Goal: Navigation & Orientation: Find specific page/section

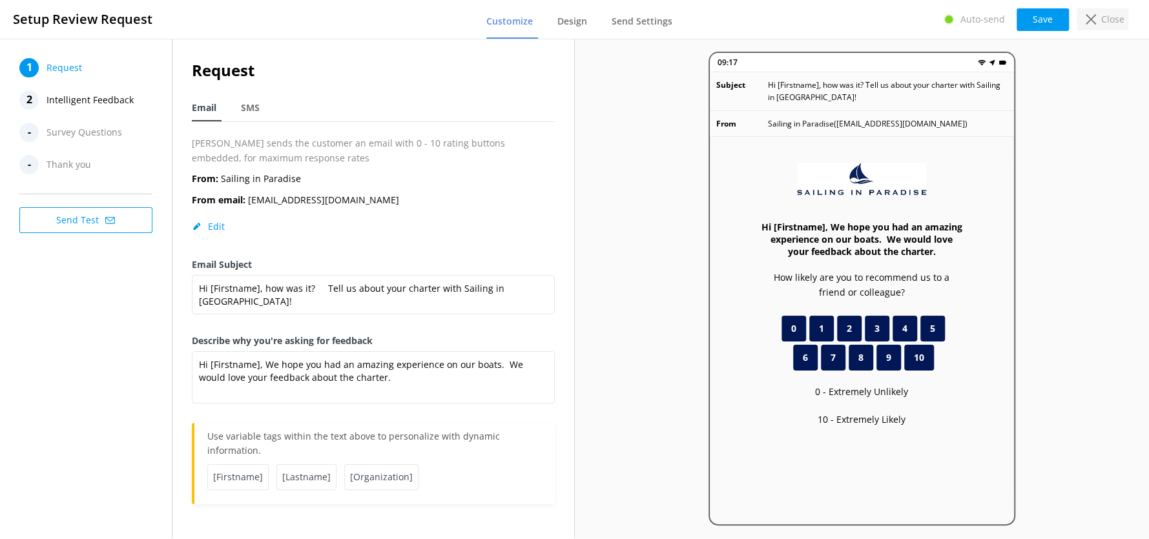
click at [1107, 19] on p "Close" at bounding box center [1113, 19] width 23 height 14
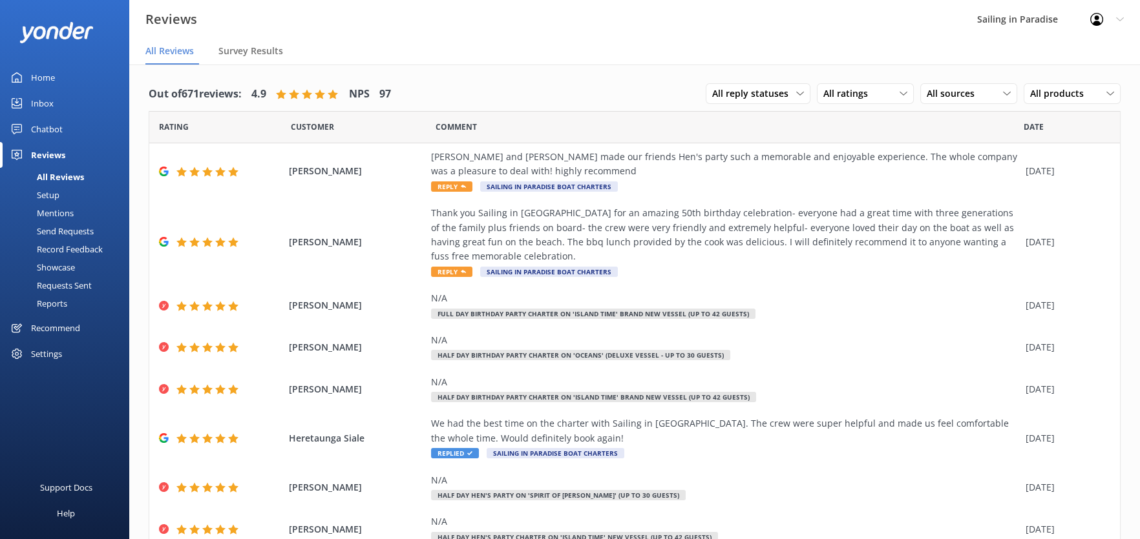
click at [49, 72] on div "Home" at bounding box center [43, 78] width 24 height 26
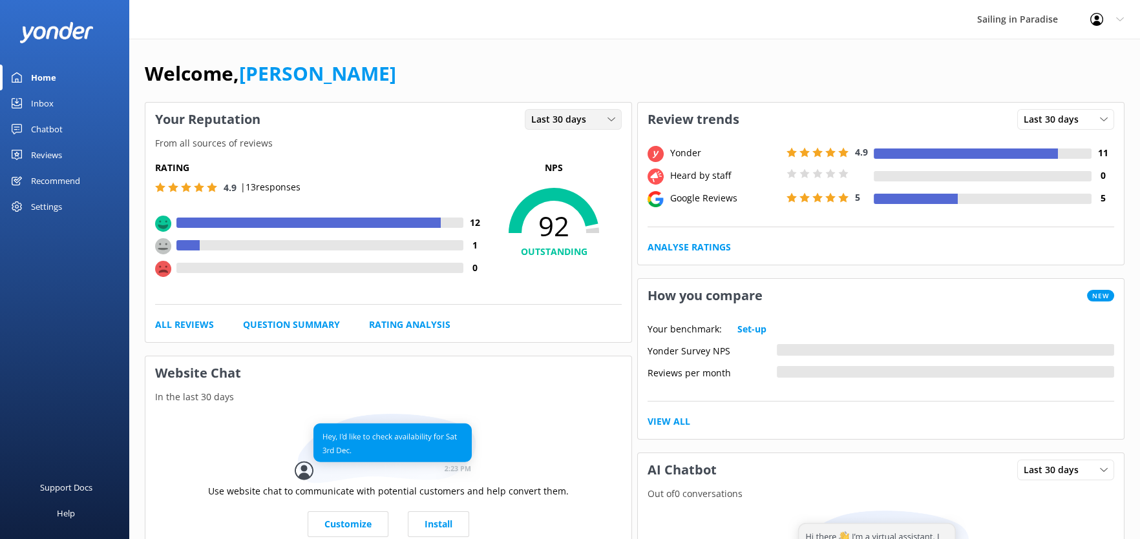
click at [604, 120] on div "Last 30 days" at bounding box center [573, 119] width 90 height 14
click at [570, 140] on div "Last 7 days" at bounding box center [552, 146] width 41 height 13
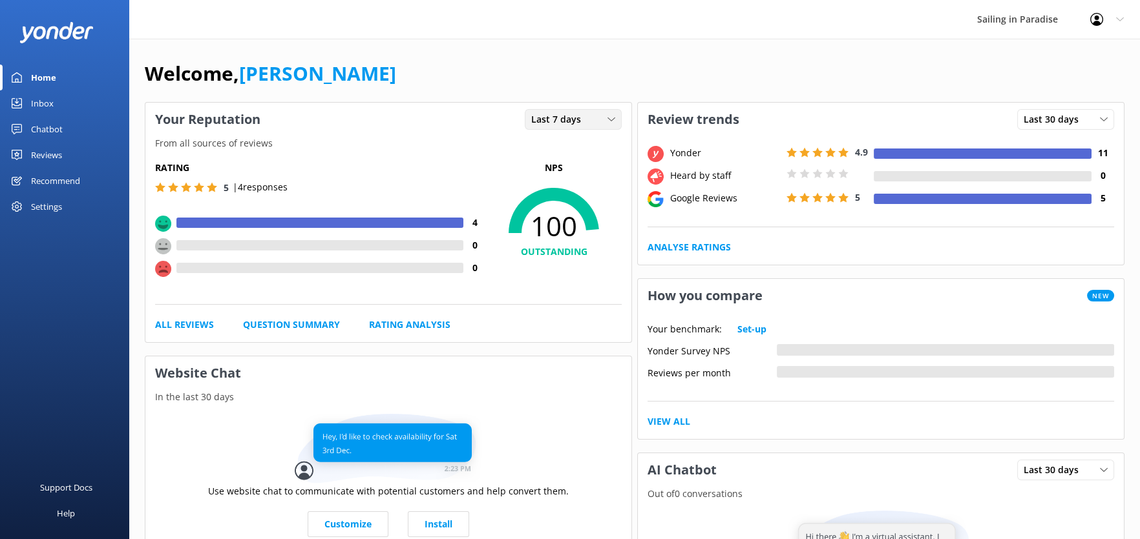
click at [611, 123] on div "Last 7 days" at bounding box center [573, 119] width 90 height 14
click at [600, 172] on link "Last 30 days" at bounding box center [582, 173] width 115 height 26
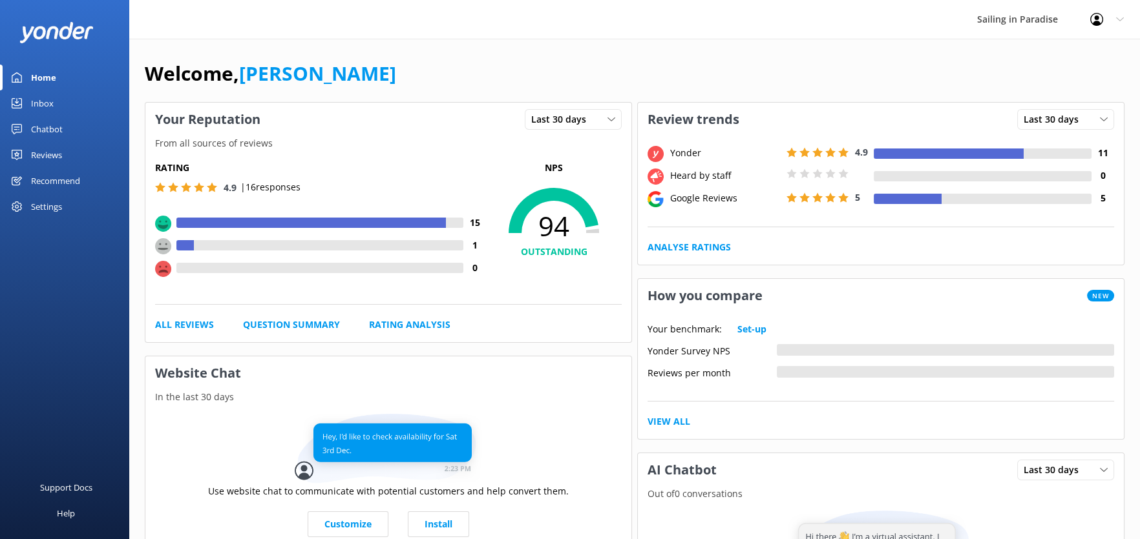
click at [50, 101] on div "Inbox" at bounding box center [42, 103] width 23 height 26
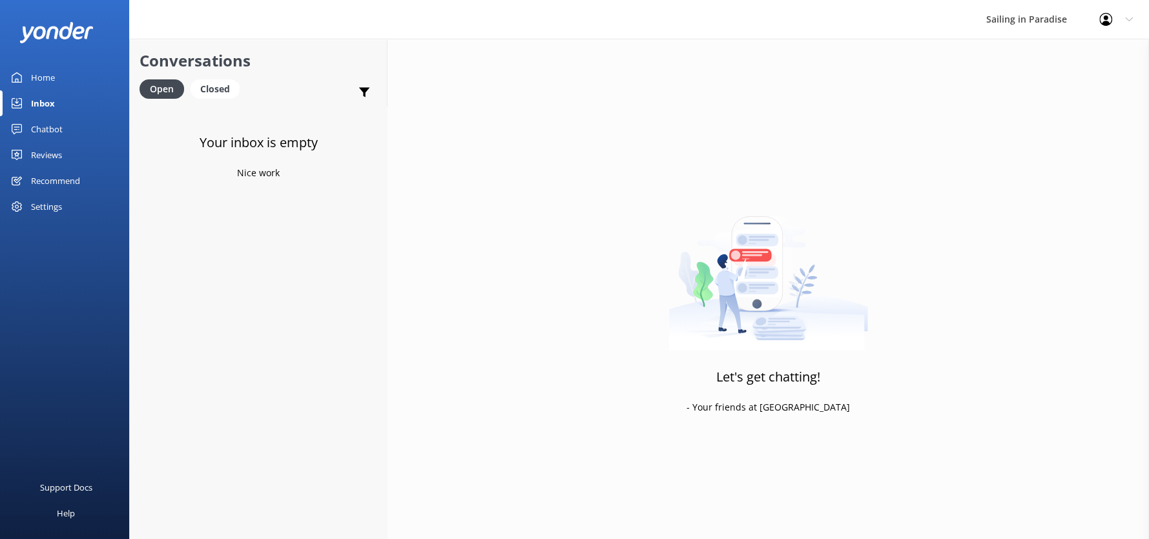
click at [50, 125] on div "Chatbot" at bounding box center [47, 129] width 32 height 26
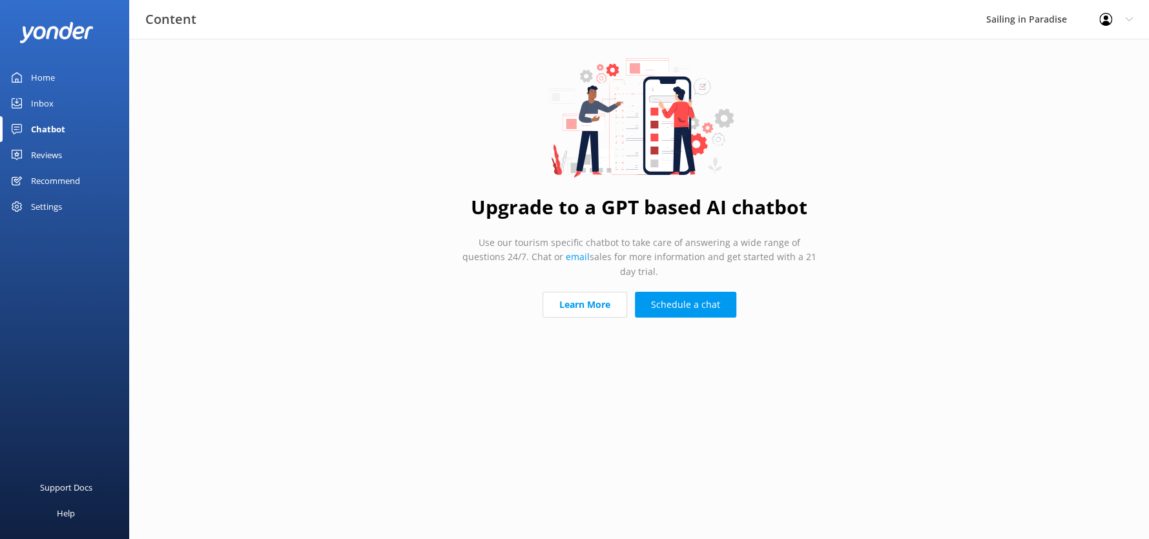
click at [49, 157] on div "Reviews" at bounding box center [46, 155] width 31 height 26
